Goal: Task Accomplishment & Management: Manage account settings

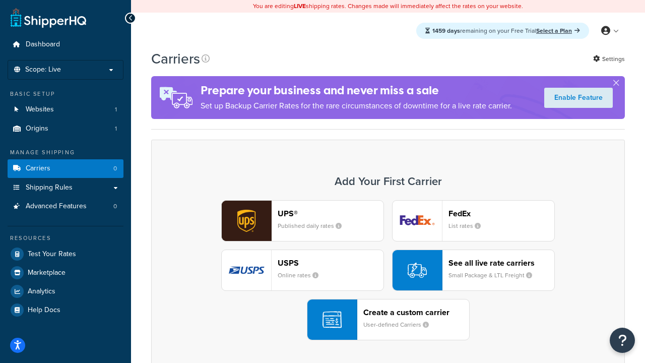
click at [388, 270] on div "UPS® Published daily rates FedEx List rates USPS Online rates See all live rate…" at bounding box center [388, 270] width 453 height 140
click at [502, 213] on header "FedEx" at bounding box center [502, 214] width 106 height 10
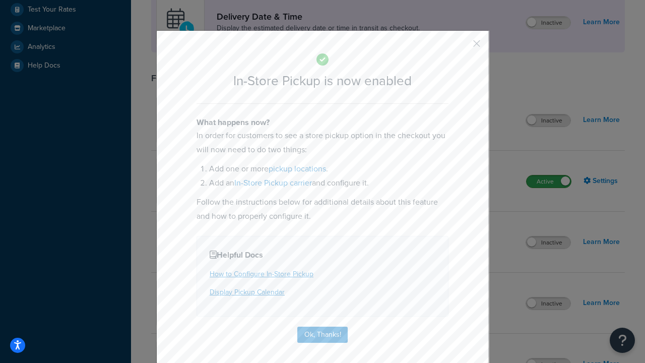
scroll to position [283, 0]
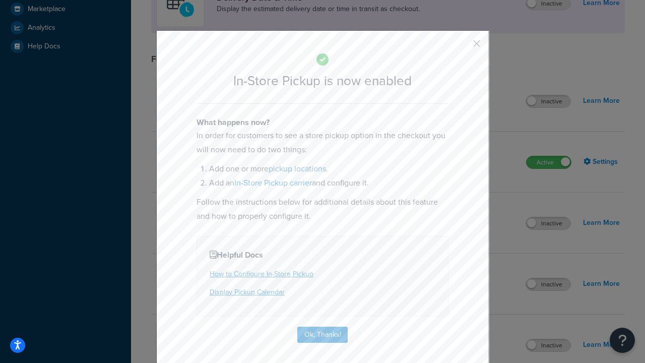
click at [462, 47] on button "button" at bounding box center [462, 47] width 3 height 3
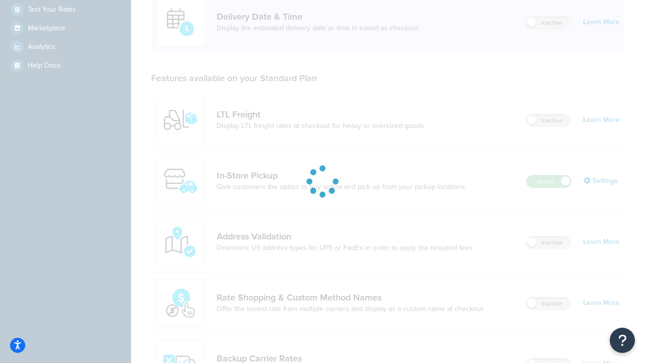
scroll to position [245, 0]
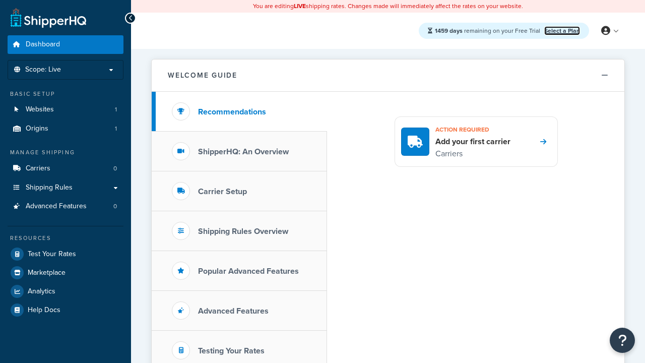
click at [562, 30] on link "Select a Plan" at bounding box center [563, 30] width 36 height 9
